Goal: Find contact information: Find contact information

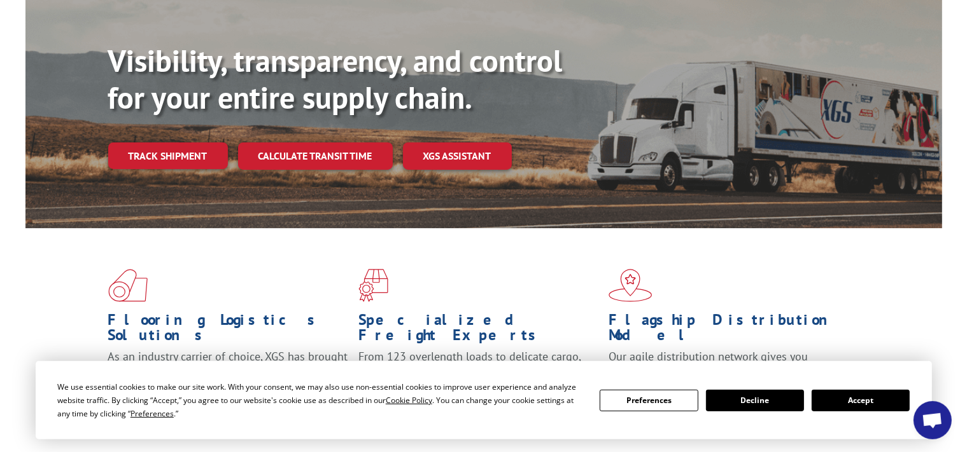
scroll to position [134, 0]
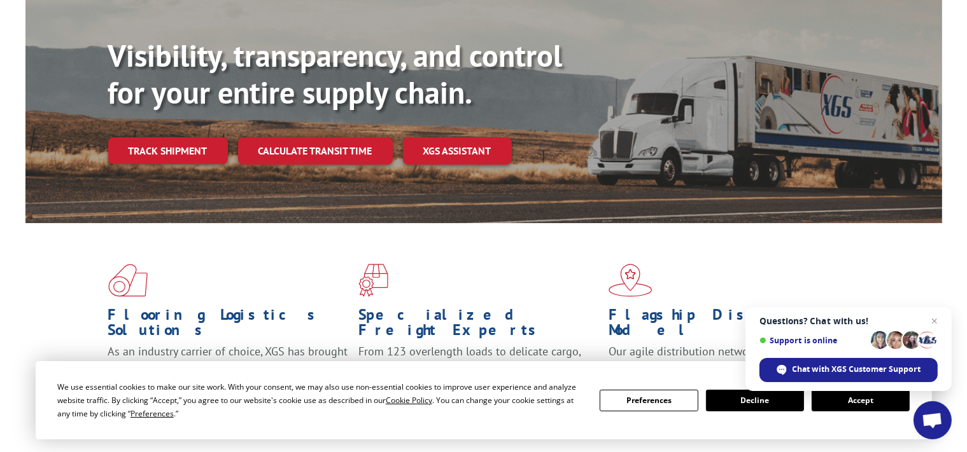
click at [855, 406] on button "Accept" at bounding box center [860, 401] width 98 height 22
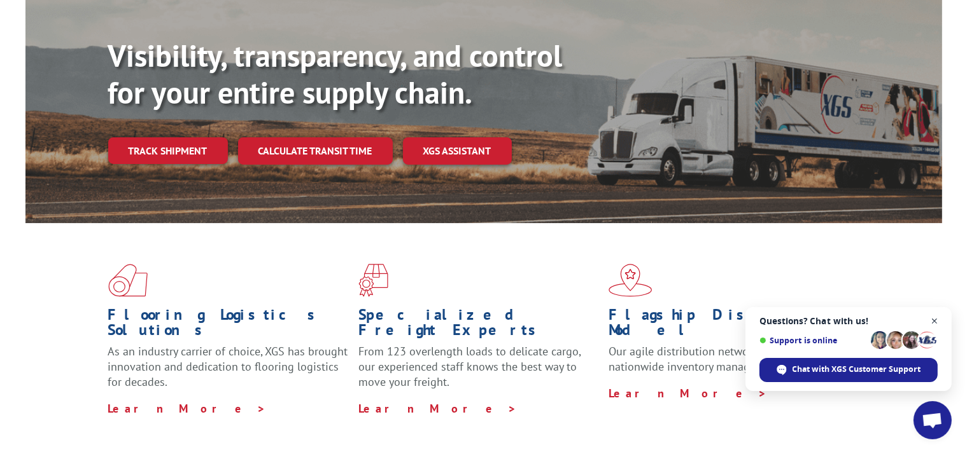
click at [936, 321] on span "Close chat" at bounding box center [935, 322] width 16 height 16
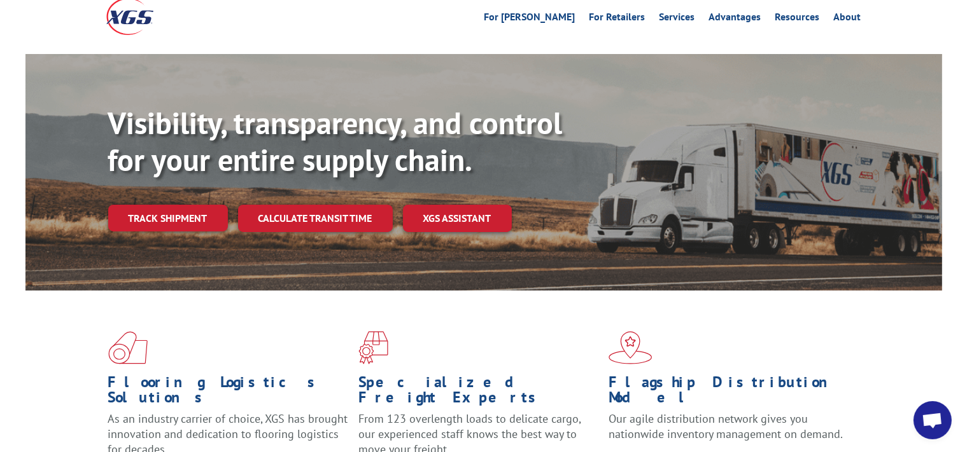
scroll to position [0, 0]
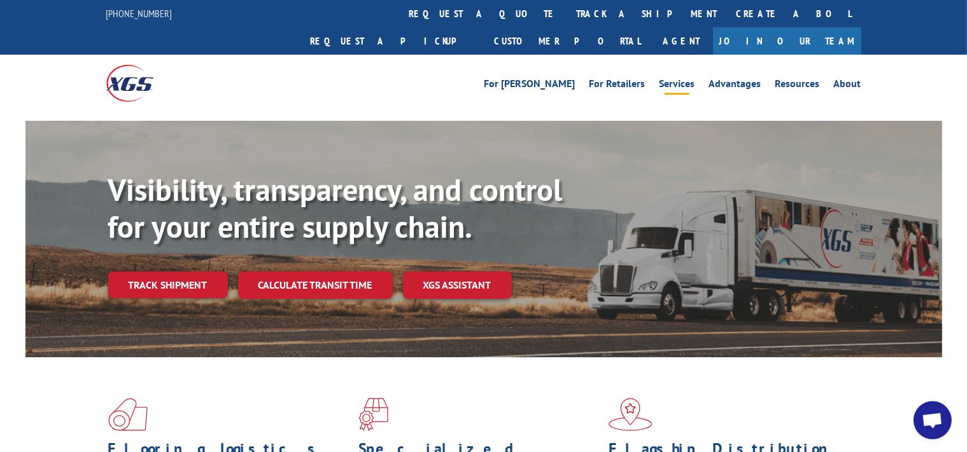
click at [673, 79] on link "Services" at bounding box center [677, 86] width 36 height 14
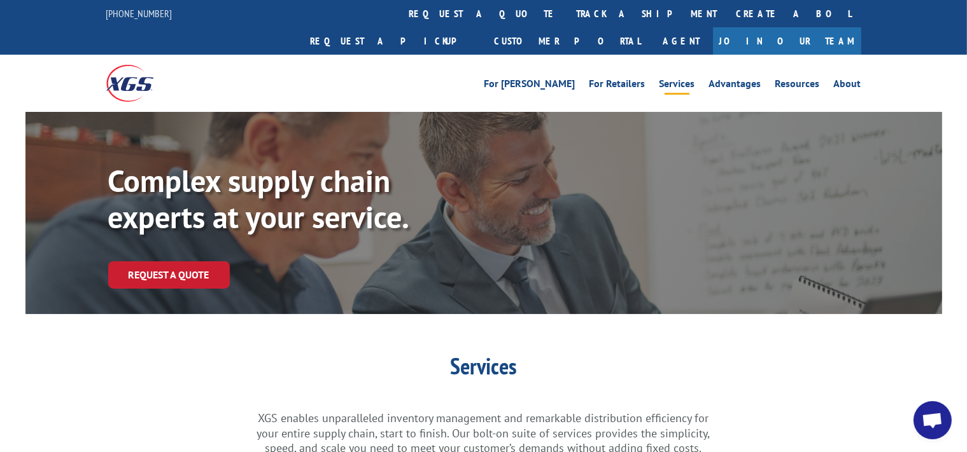
click at [851, 69] on div "For Mills For Retailers Services Advantages Resources About For Mills For Retai…" at bounding box center [483, 83] width 755 height 57
click at [850, 79] on link "About" at bounding box center [847, 86] width 27 height 14
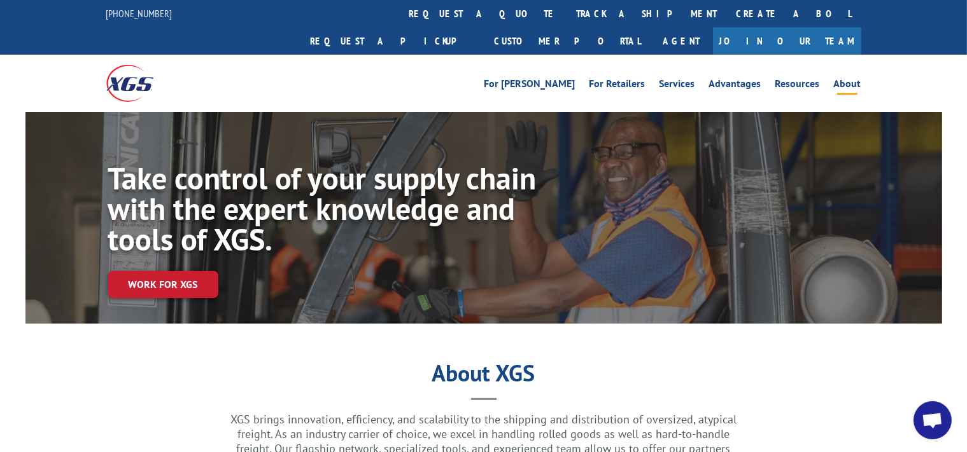
click at [135, 65] on img at bounding box center [129, 83] width 47 height 36
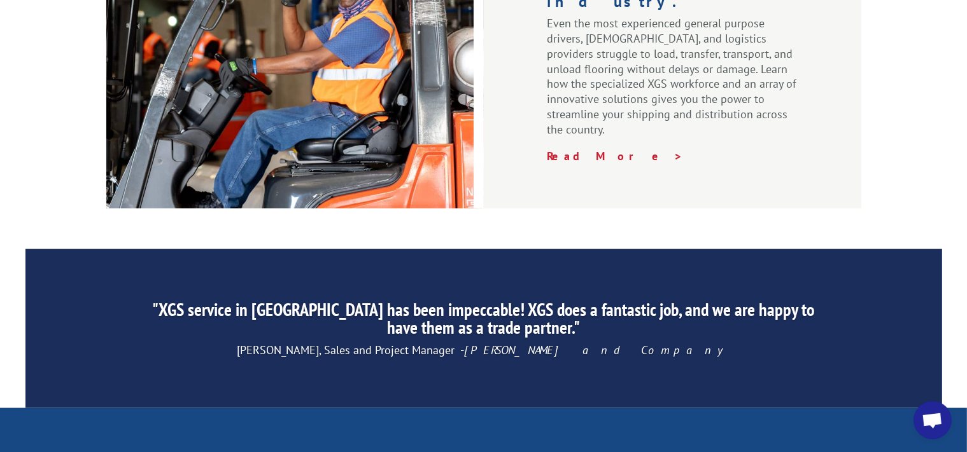
scroll to position [2066, 0]
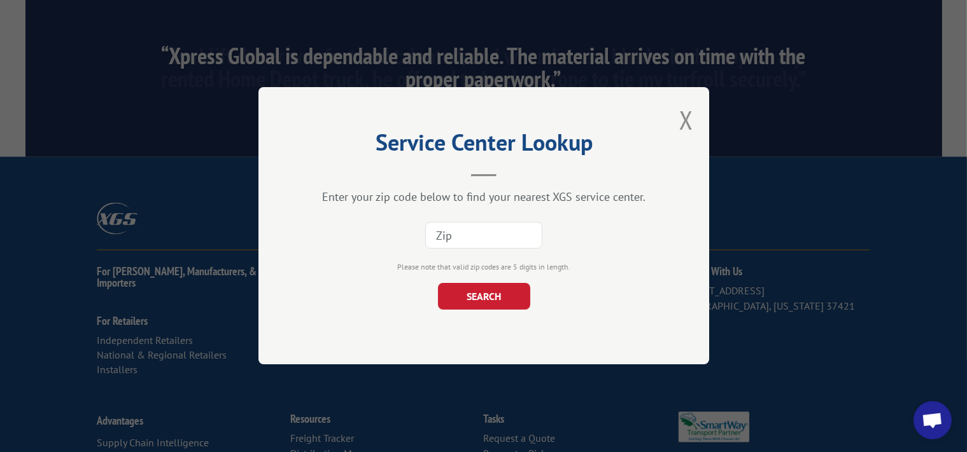
click at [503, 236] on input at bounding box center [483, 236] width 117 height 27
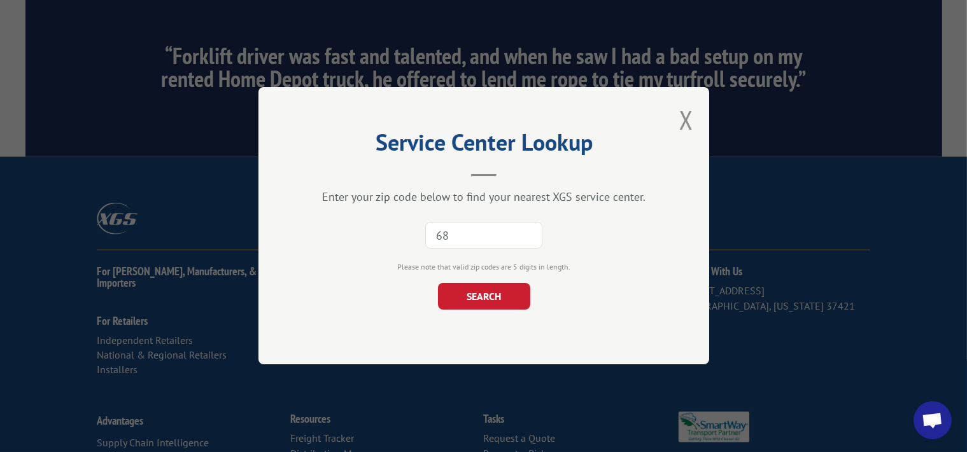
type input "6"
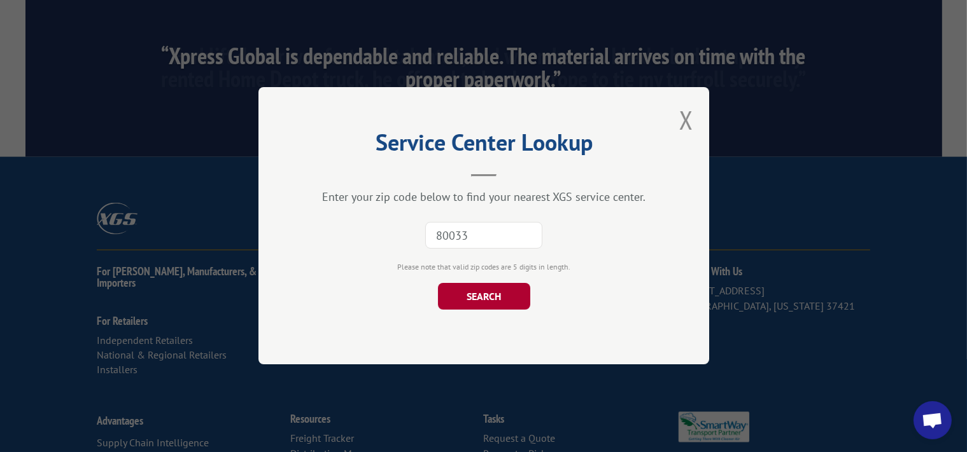
type input "80033"
click at [497, 300] on button "SEARCH" at bounding box center [483, 297] width 92 height 27
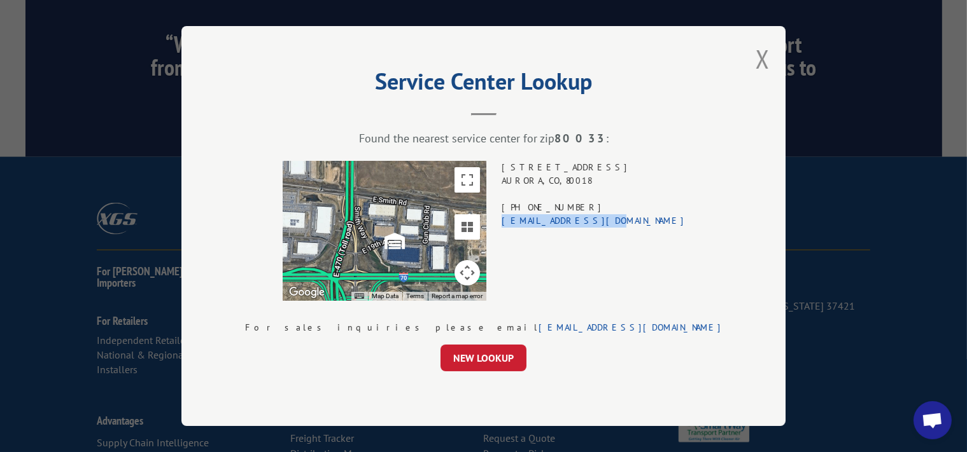
drag, startPoint x: 642, startPoint y: 227, endPoint x: 546, endPoint y: 218, distance: 96.5
click at [546, 218] on div "Service Center Lookup Found the nearest service center for zip 80033 : ← Move l…" at bounding box center [483, 226] width 604 height 400
copy link "xgsdenver@xgsi.com"
